Goal: Information Seeking & Learning: Learn about a topic

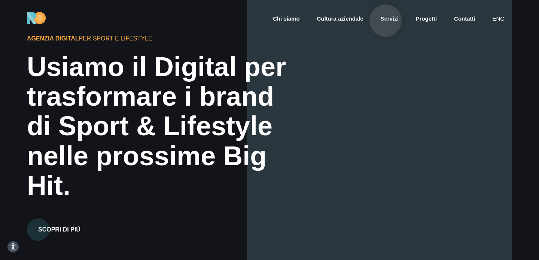
click at [385, 21] on link "Servizi" at bounding box center [388, 19] width 19 height 9
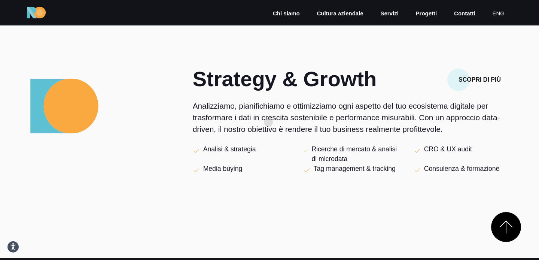
scroll to position [235, 0]
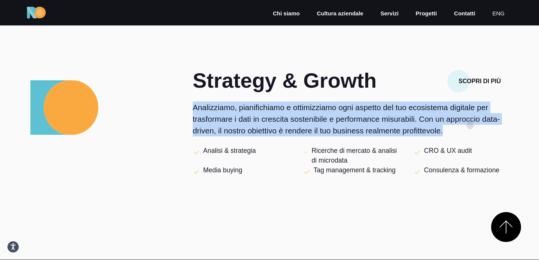
drag, startPoint x: 193, startPoint y: 106, endPoint x: 468, endPoint y: 128, distance: 275.5
click at [468, 128] on p "Analizziamo, pianifichiamo e ottimizziamo ogni aspetto del tuo ecosistema digit…" at bounding box center [352, 118] width 319 height 35
copy p "Analizziamo, pianifichiamo e ottimizziamo ogni aspetto del tuo ecosistema digit…"
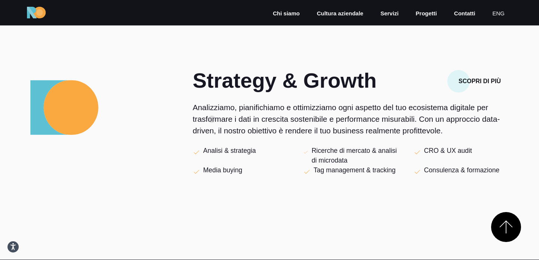
click at [212, 119] on p "Analizziamo, pianifichiamo e ottimizziamo ogni aspetto del tuo ecosistema digit…" at bounding box center [352, 118] width 319 height 35
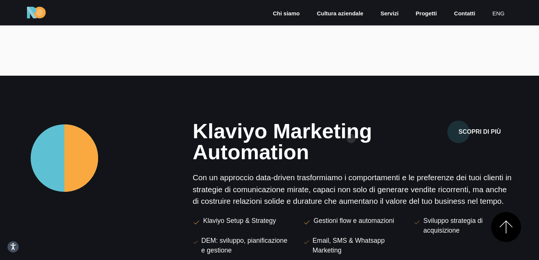
scroll to position [423, 0]
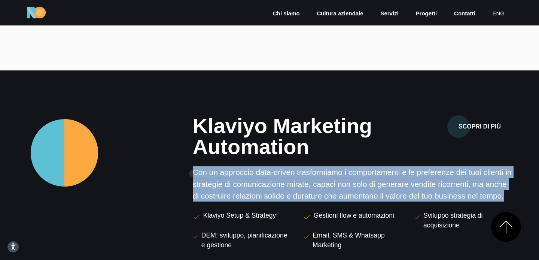
drag, startPoint x: 226, startPoint y: 208, endPoint x: 193, endPoint y: 173, distance: 47.9
click at [193, 173] on p "Con un approccio data-driven trasformiamo i comportamenti e le preferenze dei t…" at bounding box center [352, 183] width 319 height 35
copy p "Con un approccio data-driven trasformiamo i comportamenti e le preferenze dei t…"
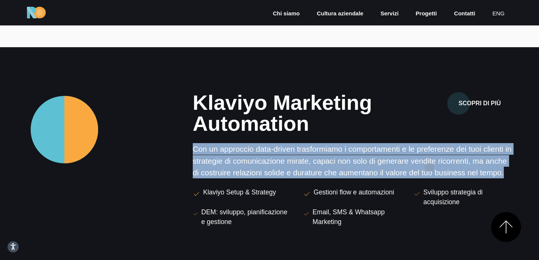
scroll to position [496, 0]
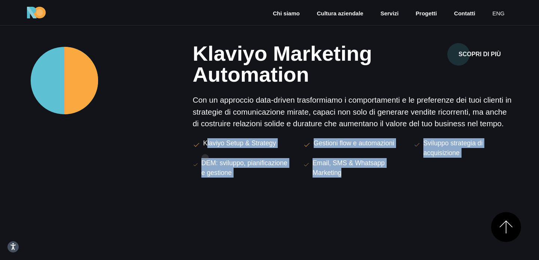
drag, startPoint x: 366, startPoint y: 185, endPoint x: 205, endPoint y: 158, distance: 163.6
click at [205, 158] on div "Klaviyo Setup & Strategy Gestioni flow e automazioni Sviluppo strategia di acqu…" at bounding box center [352, 158] width 331 height 40
copy div "Klaviyo Setup & Strategy Gestioni flow e automazioni Sviluppo strategia di acqu…"
